Goal: Find contact information: Find contact information

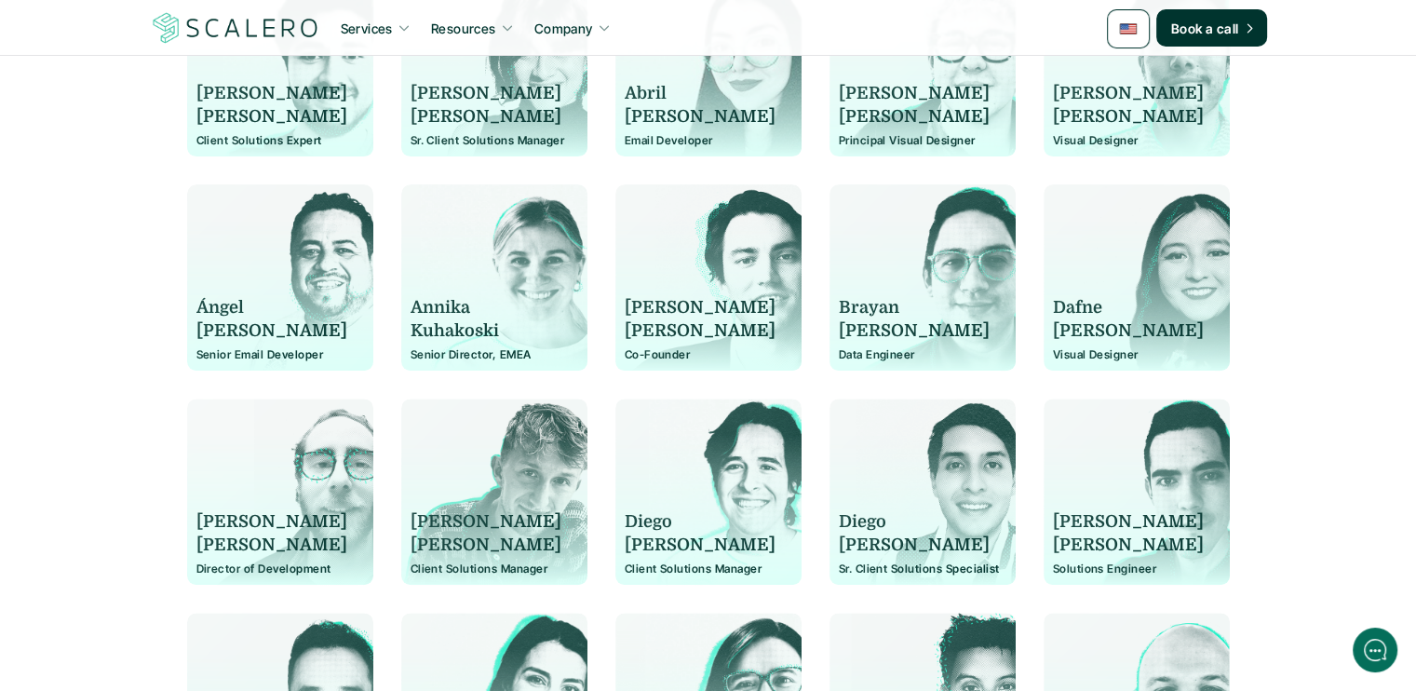
scroll to position [559, 0]
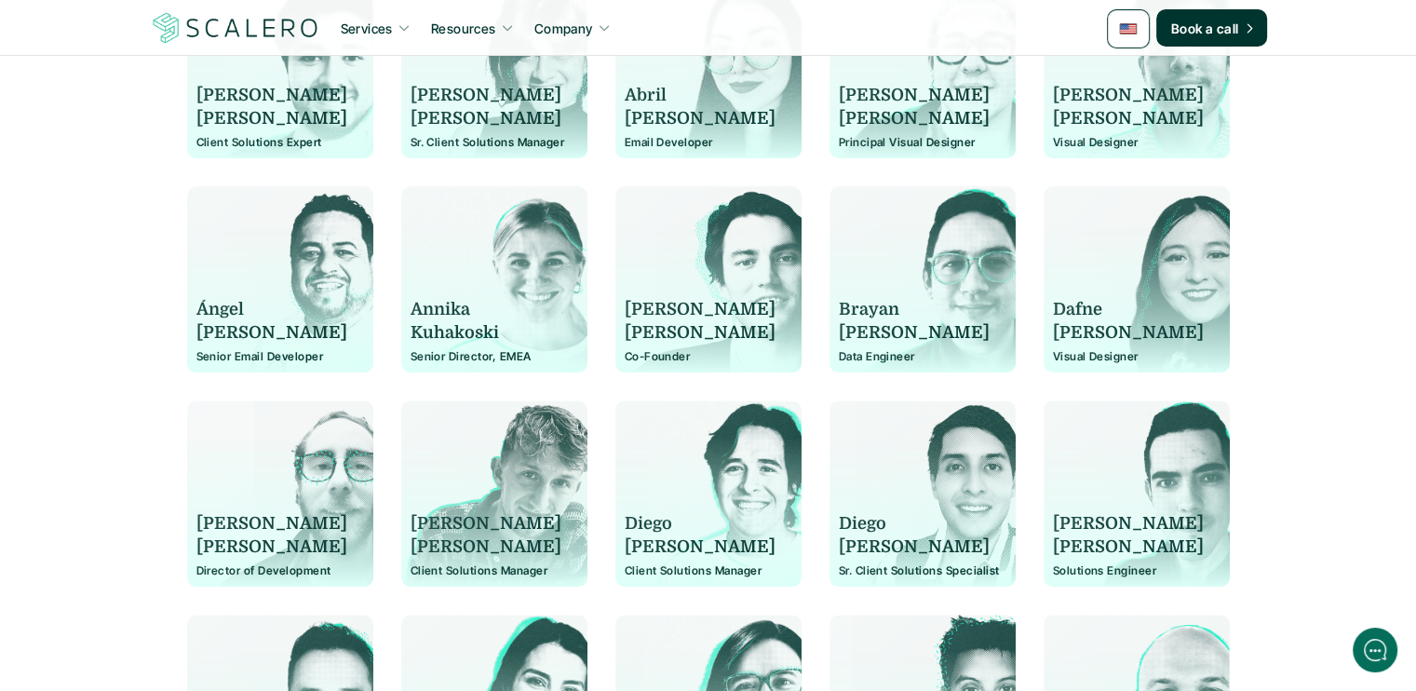
click at [853, 533] on p "Diego" at bounding box center [914, 523] width 151 height 23
drag, startPoint x: 853, startPoint y: 533, endPoint x: 857, endPoint y: 543, distance: 11.2
click at [857, 543] on div "[PERSON_NAME]" at bounding box center [923, 535] width 168 height 47
click at [859, 566] on p "Sr. Client Solutions Specialist" at bounding box center [923, 570] width 168 height 13
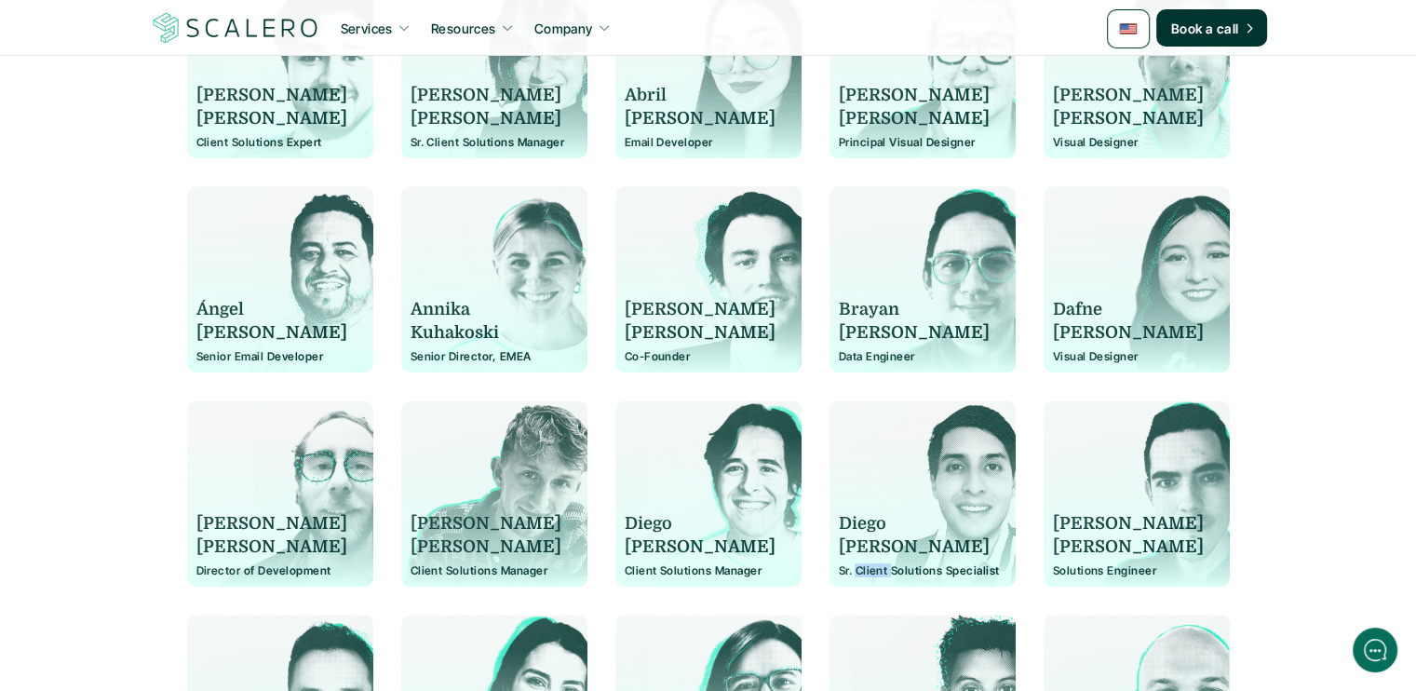
click at [859, 566] on p "Sr. Client Solutions Specialist" at bounding box center [923, 570] width 168 height 13
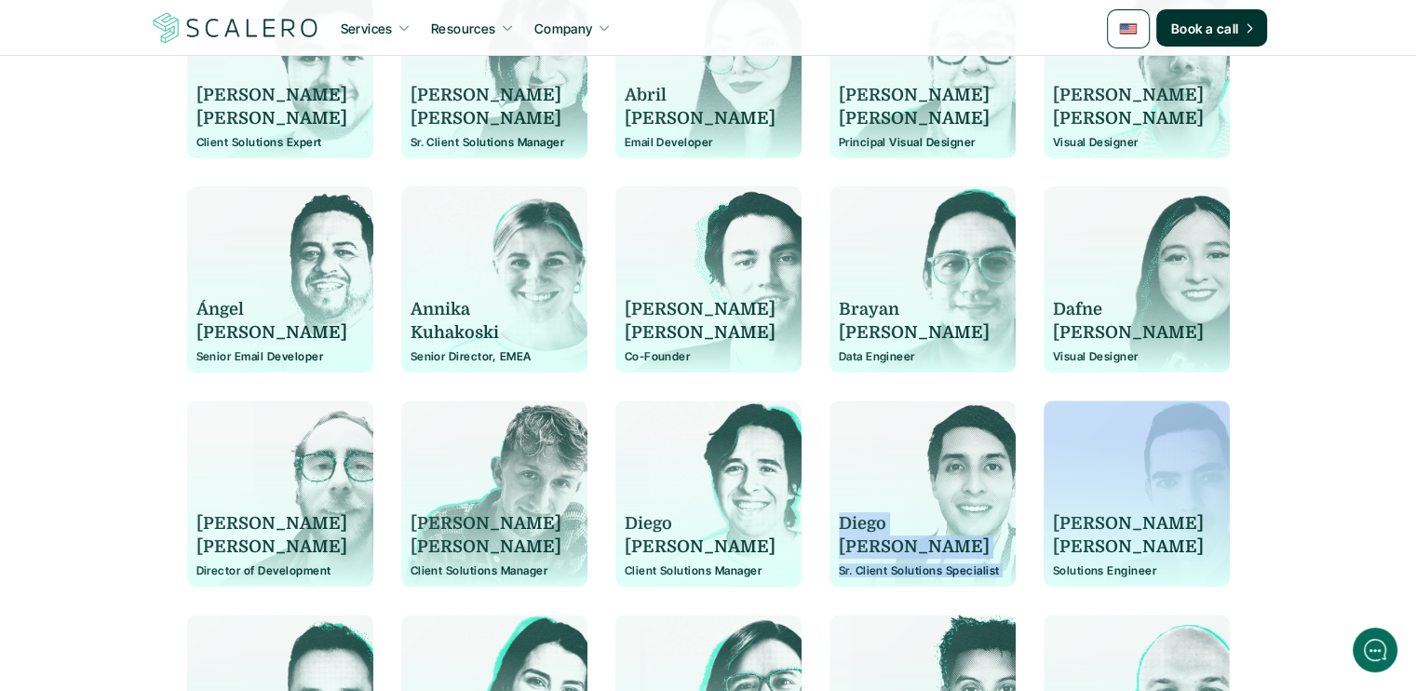
drag, startPoint x: 859, startPoint y: 566, endPoint x: 857, endPoint y: 513, distance: 53.1
click at [857, 513] on div "Diego Sánchez Sr. Client Solutions Specialist" at bounding box center [923, 502] width 168 height 149
click at [857, 513] on p "Diego" at bounding box center [914, 523] width 151 height 23
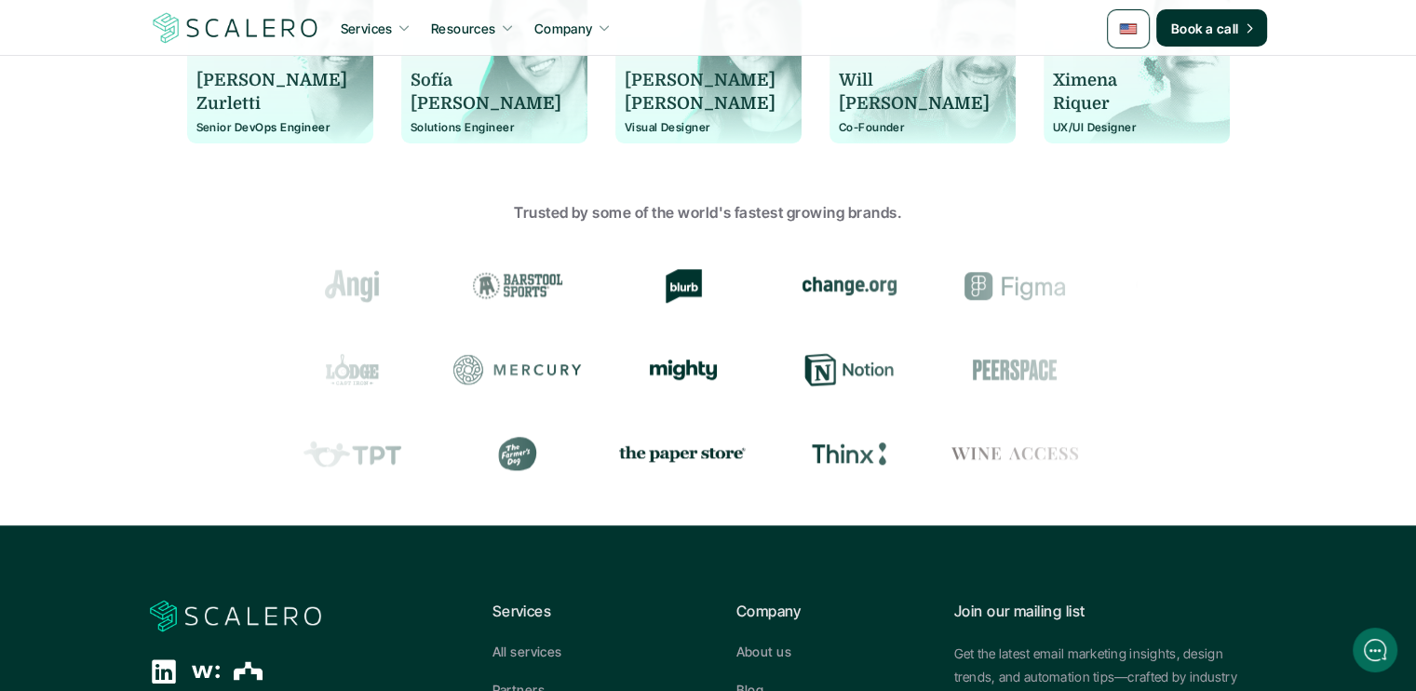
scroll to position [2141, 0]
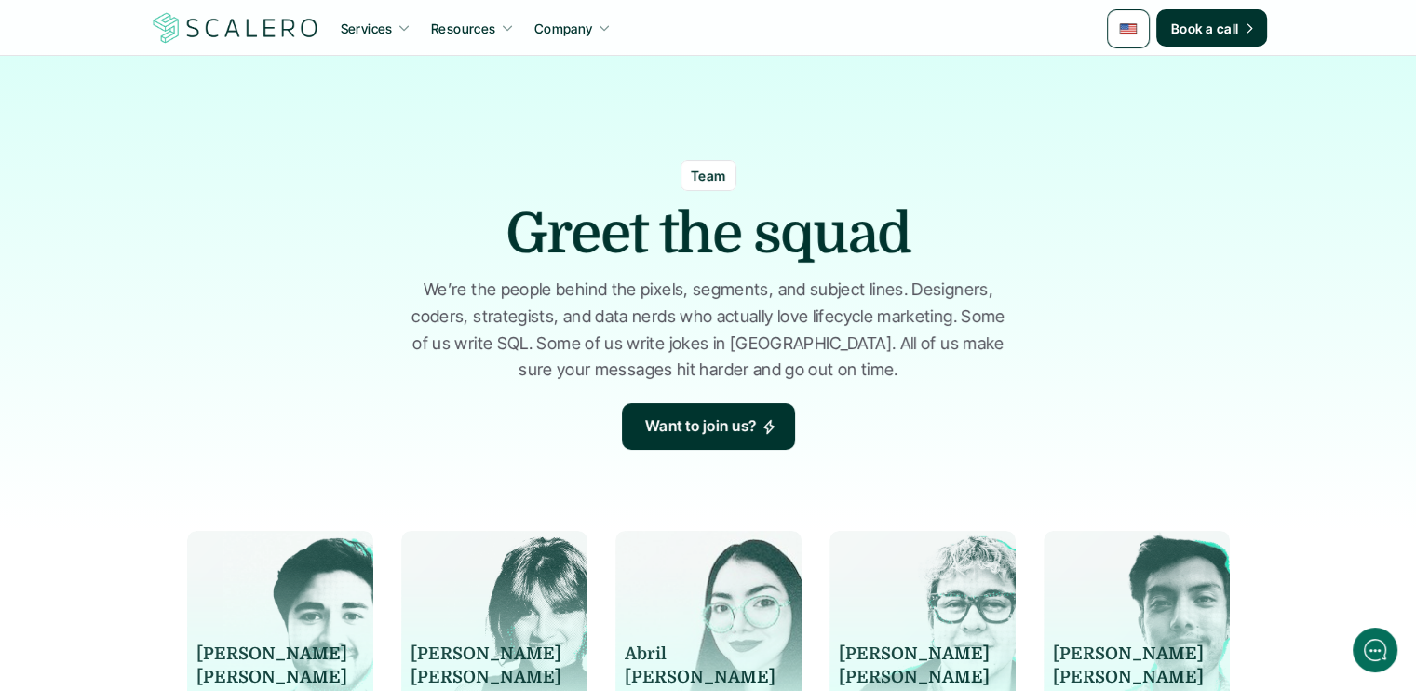
drag, startPoint x: 108, startPoint y: 430, endPoint x: 232, endPoint y: 29, distance: 420.0
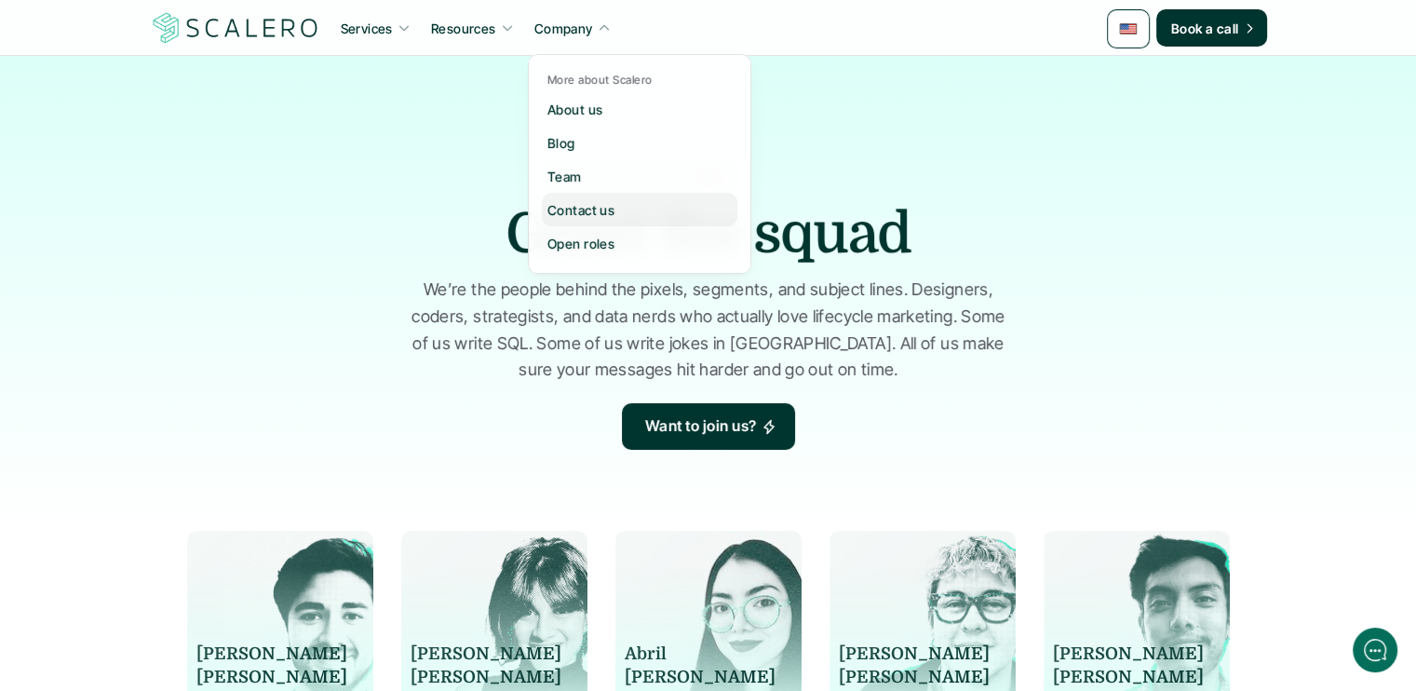
click at [573, 215] on p "Contact us" at bounding box center [580, 210] width 67 height 20
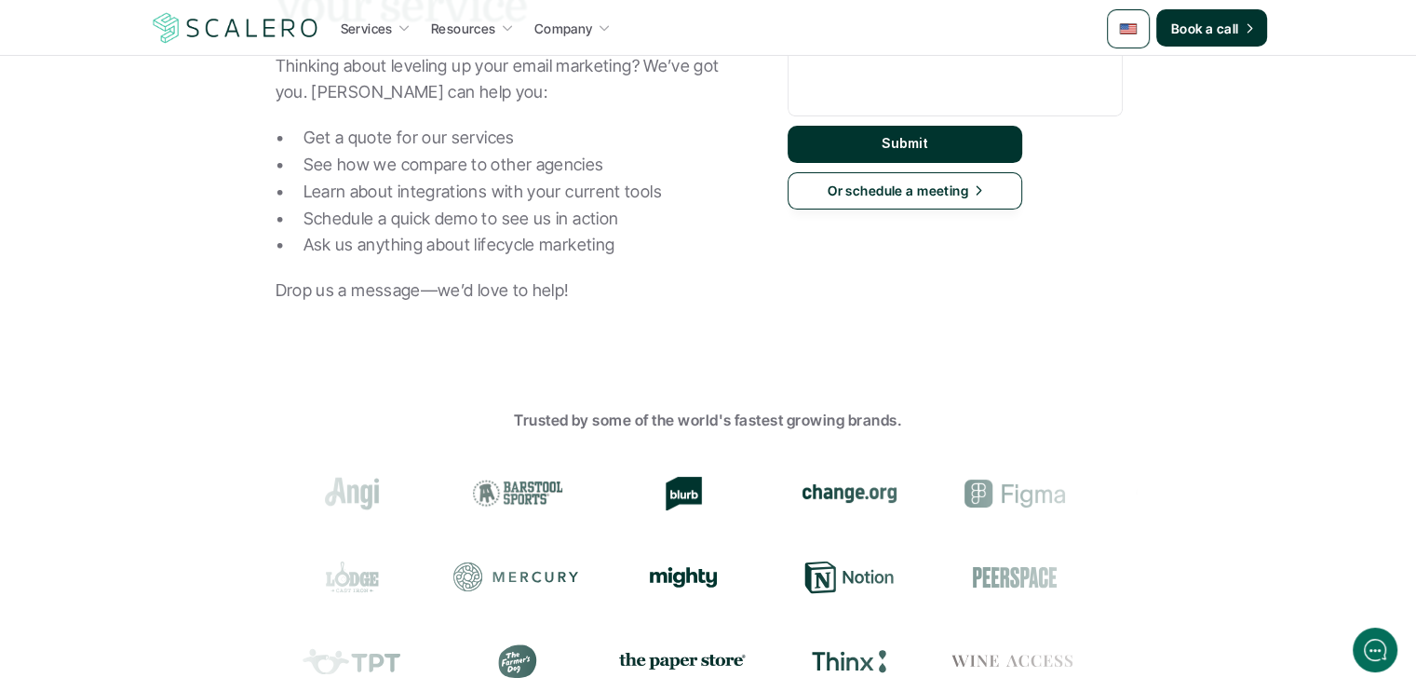
scroll to position [93, 0]
